Goal: Information Seeking & Learning: Learn about a topic

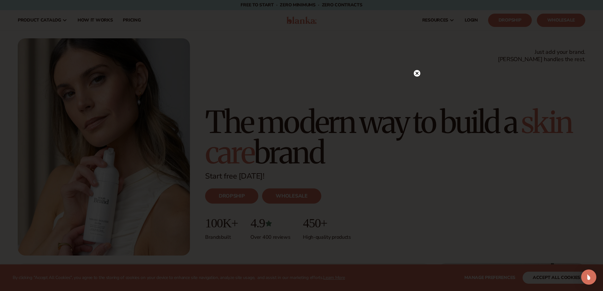
drag, startPoint x: 121, startPoint y: 149, endPoint x: 110, endPoint y: 140, distance: 14.1
click at [110, 140] on div at bounding box center [301, 145] width 603 height 291
drag, startPoint x: 110, startPoint y: 140, endPoint x: 106, endPoint y: 128, distance: 12.8
click at [106, 128] on div at bounding box center [301, 145] width 603 height 291
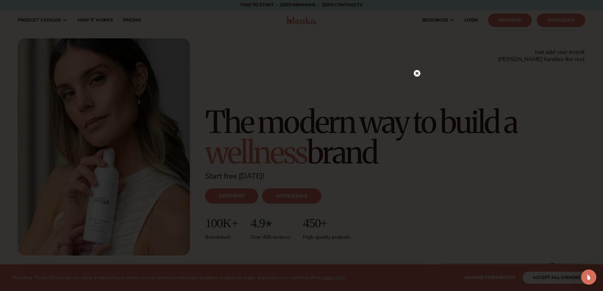
click at [417, 73] on icon at bounding box center [416, 73] width 3 height 3
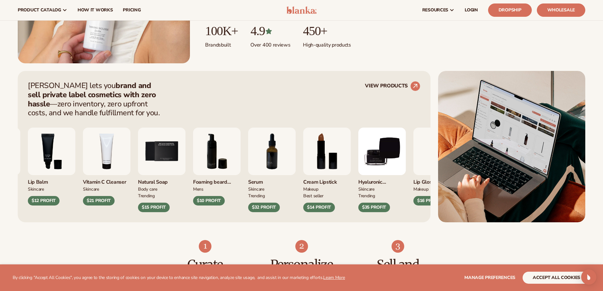
scroll to position [190, 0]
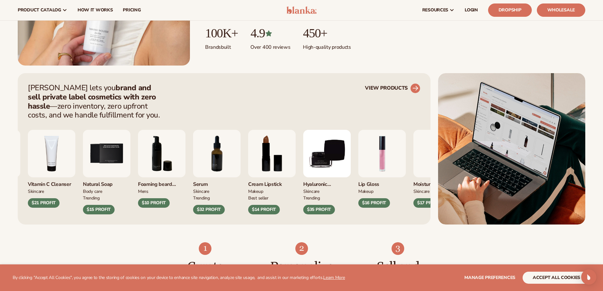
click at [395, 86] on link "VIEW PRODUCTS" at bounding box center [392, 88] width 55 height 10
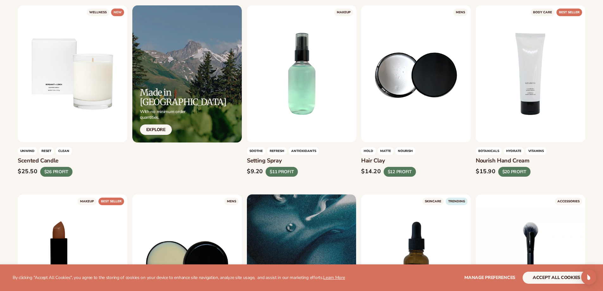
scroll to position [791, 0]
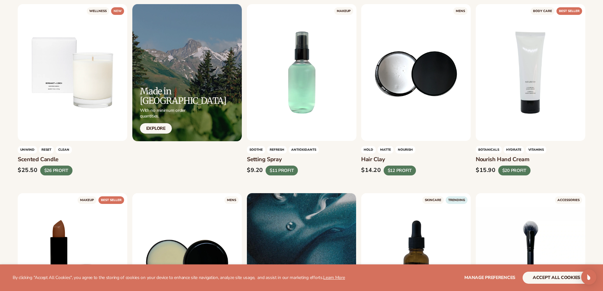
drag, startPoint x: 347, startPoint y: 180, endPoint x: 332, endPoint y: 183, distance: 14.9
click at [332, 183] on ul "MAKEUP +" at bounding box center [302, 278] width 568 height 1682
drag, startPoint x: 332, startPoint y: 183, endPoint x: 323, endPoint y: 184, distance: 9.5
click at [323, 184] on ul "MAKEUP +" at bounding box center [302, 278] width 568 height 1682
drag, startPoint x: 323, startPoint y: 184, endPoint x: 316, endPoint y: 184, distance: 6.6
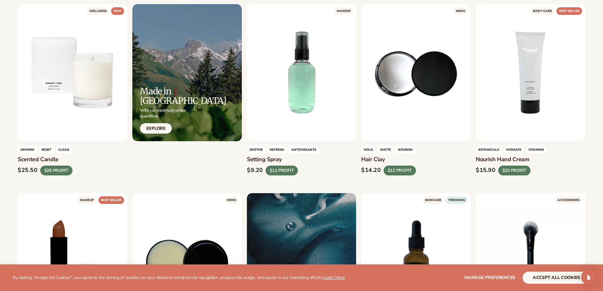
click at [316, 184] on ul "MAKEUP +" at bounding box center [302, 278] width 568 height 1682
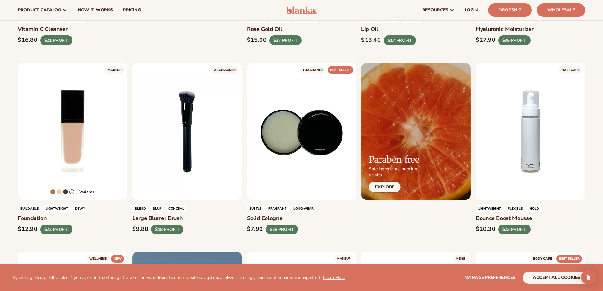
scroll to position [0, 0]
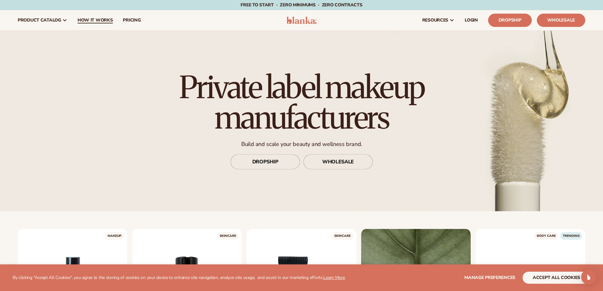
click at [84, 19] on span "How It Works" at bounding box center [95, 20] width 35 height 5
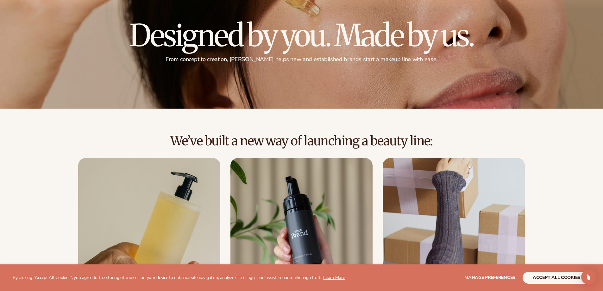
scroll to position [63, 0]
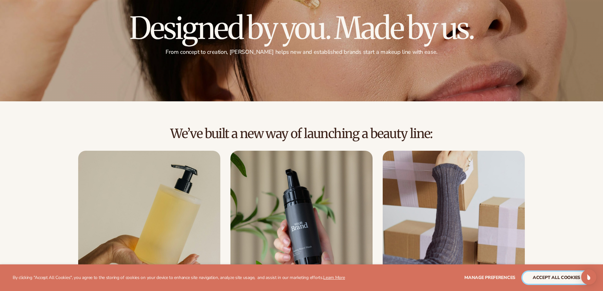
click at [556, 273] on button "accept all cookies" at bounding box center [557, 278] width 68 height 12
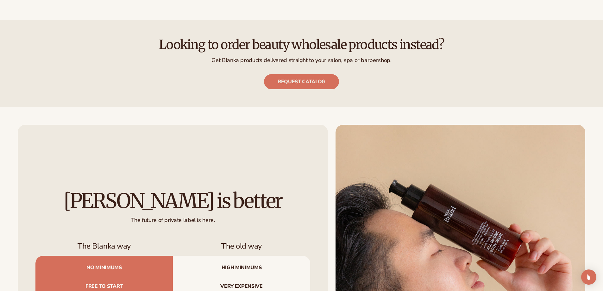
scroll to position [696, 0]
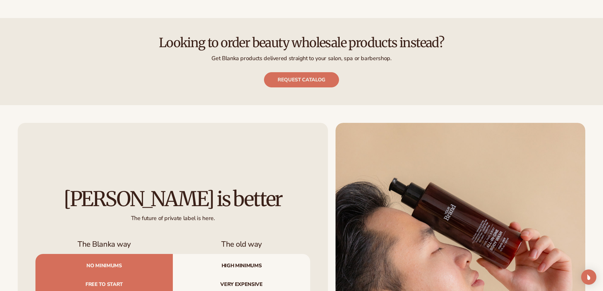
drag, startPoint x: 406, startPoint y: 73, endPoint x: 387, endPoint y: 79, distance: 20.0
drag, startPoint x: 378, startPoint y: 88, endPoint x: 364, endPoint y: 88, distance: 14.2
click at [364, 88] on div "Looking to order beauty wholesale products instead? Get Blanka products deliver…" at bounding box center [301, 61] width 603 height 87
drag, startPoint x: 361, startPoint y: 88, endPoint x: 356, endPoint y: 90, distance: 4.8
click at [352, 91] on div "Looking to order beauty wholesale products instead? Get Blanka products deliver…" at bounding box center [301, 61] width 603 height 87
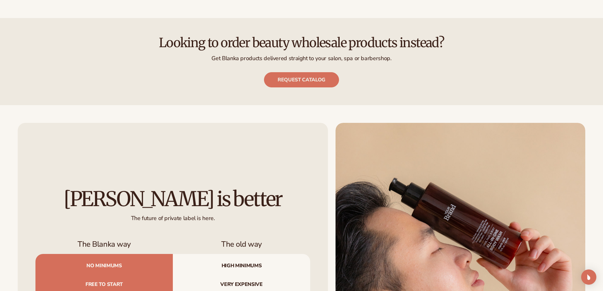
click at [350, 91] on div "Looking to order beauty wholesale products instead? Get Blanka products deliver…" at bounding box center [301, 61] width 603 height 87
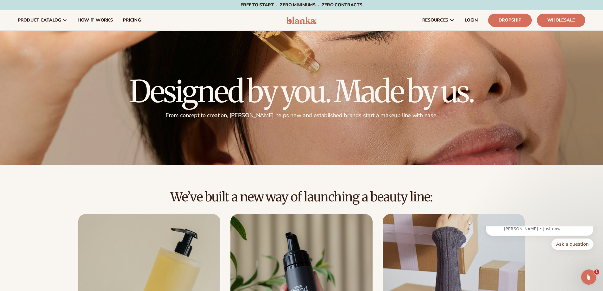
scroll to position [0, 0]
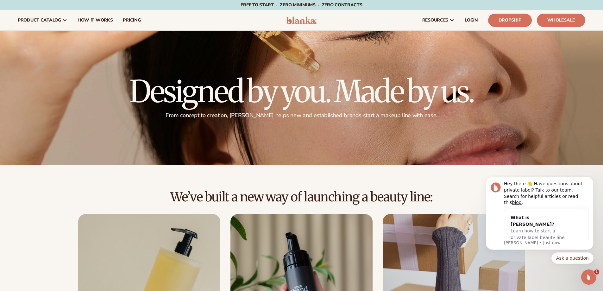
drag, startPoint x: 329, startPoint y: 20, endPoint x: 293, endPoint y: 21, distance: 35.8
drag, startPoint x: 286, startPoint y: 20, endPoint x: 280, endPoint y: 20, distance: 7.0
drag, startPoint x: 280, startPoint y: 20, endPoint x: 248, endPoint y: 16, distance: 31.9
click at [248, 16] on nav "product catalog Private label products The Lab by Blanka" at bounding box center [146, 20] width 267 height 20
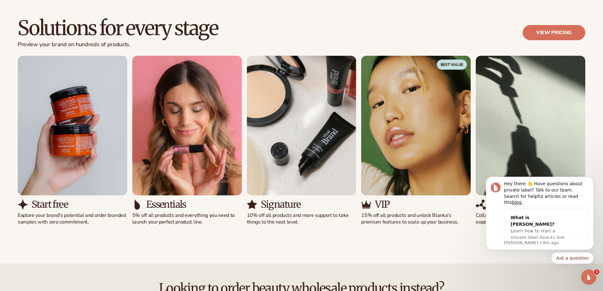
scroll to position [472, 0]
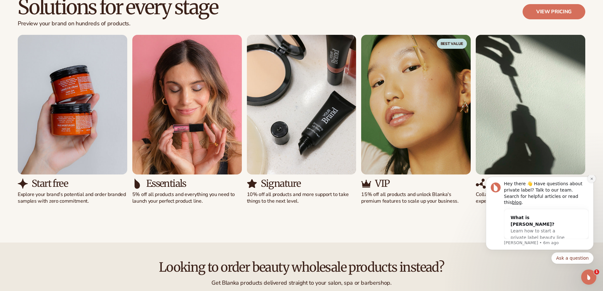
click at [591, 180] on icon "Dismiss notification" at bounding box center [591, 178] width 3 height 3
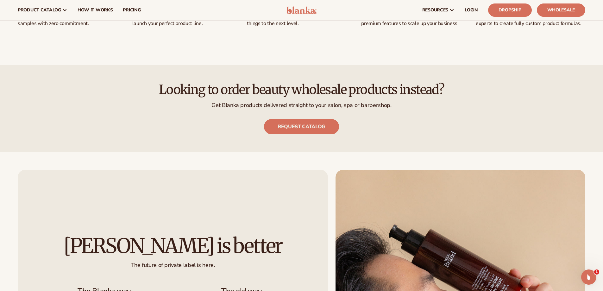
scroll to position [647, 0]
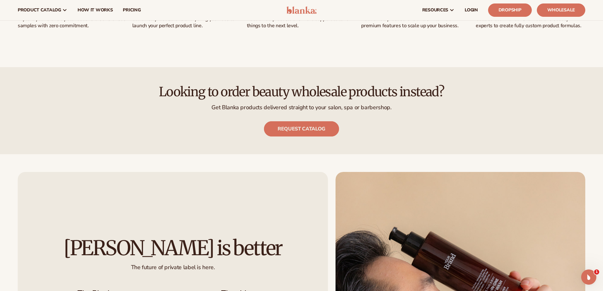
click at [303, 128] on link "Request catalog" at bounding box center [301, 128] width 75 height 15
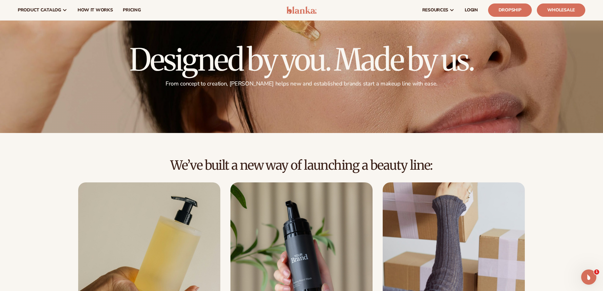
scroll to position [0, 0]
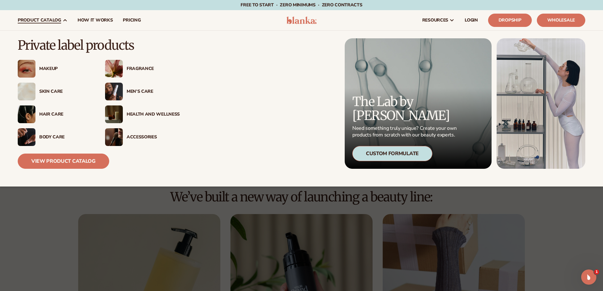
click at [116, 115] on img at bounding box center [114, 114] width 18 height 18
